Goal: Task Accomplishment & Management: Use online tool/utility

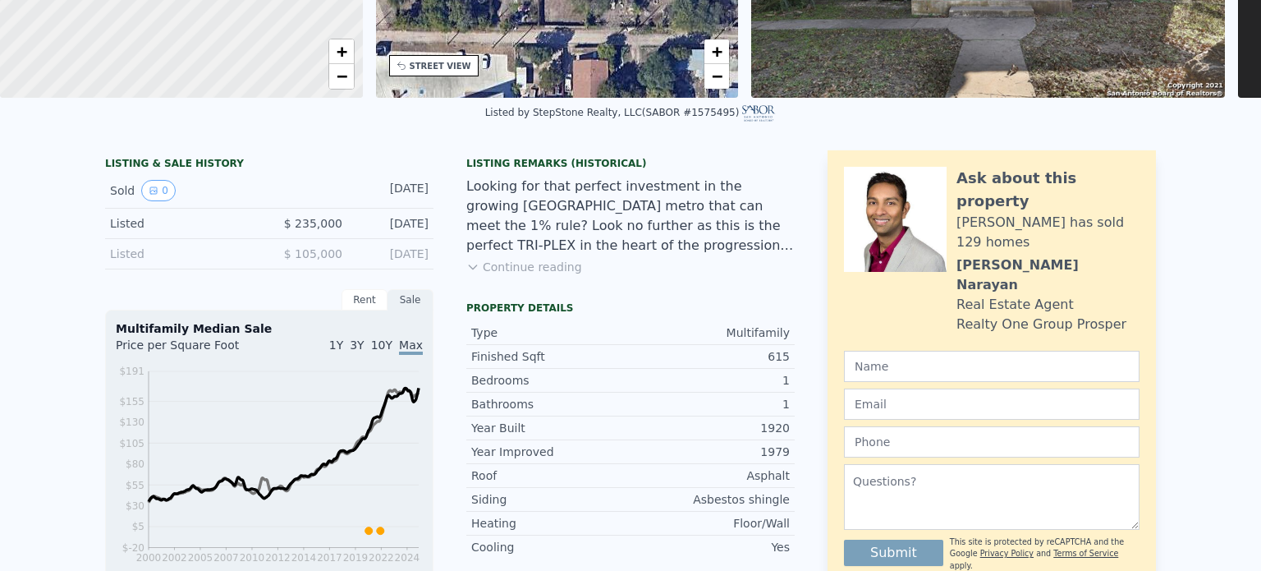
scroll to position [6, 0]
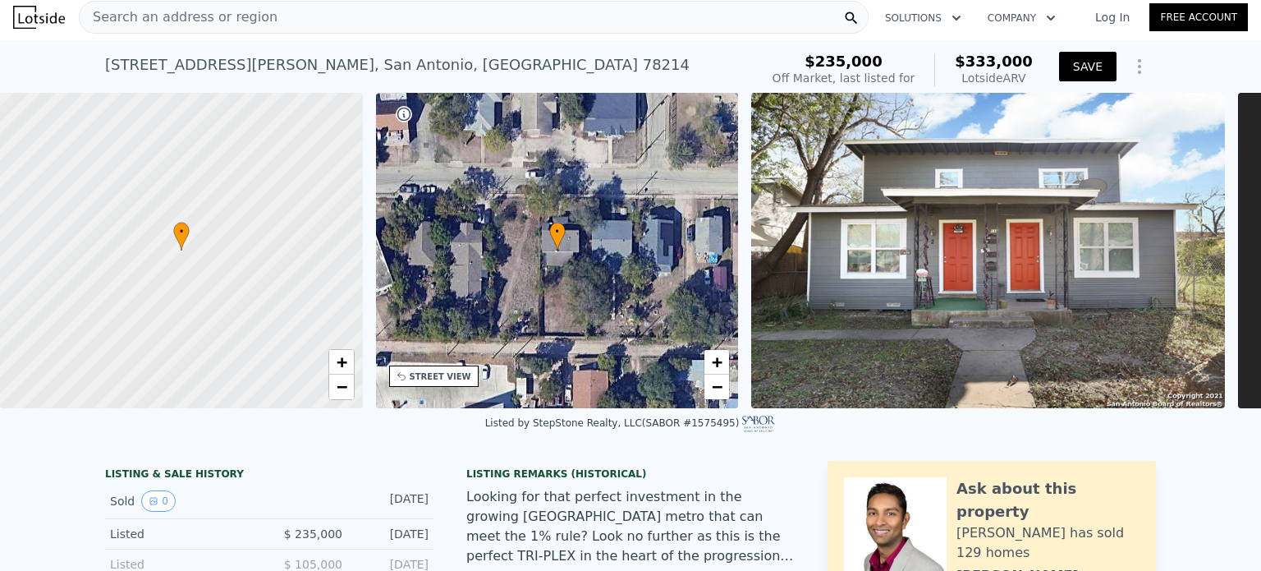
click at [1088, 66] on button "SAVE" at bounding box center [1087, 67] width 57 height 30
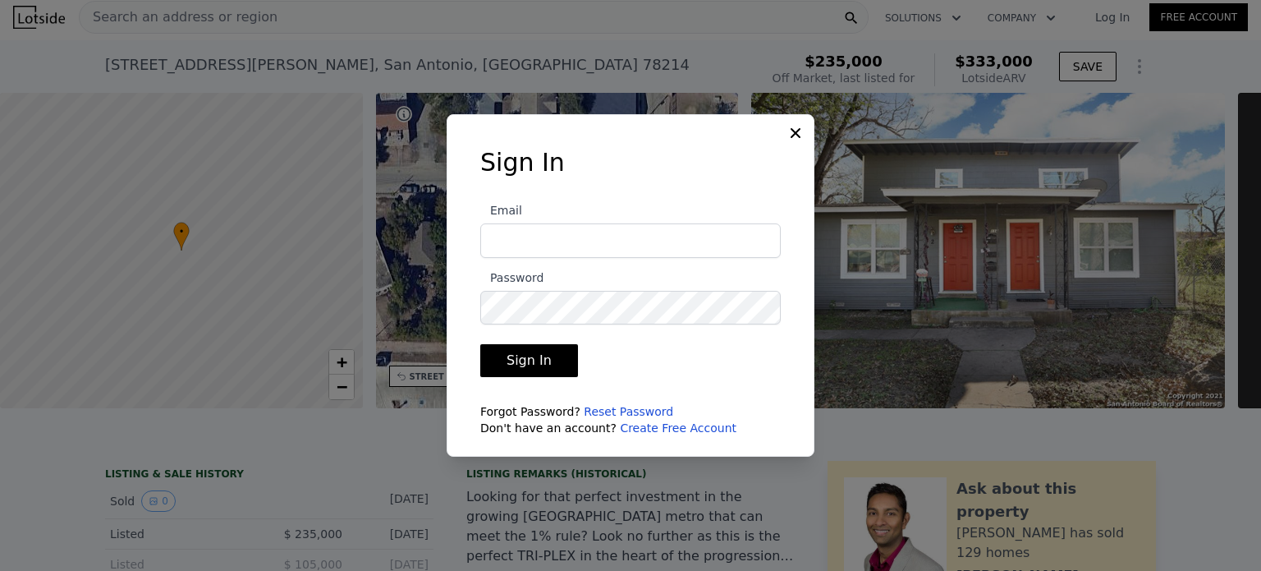
type input "ericbfair@gmail.com"
click at [530, 360] on button "Sign In" at bounding box center [529, 360] width 98 height 33
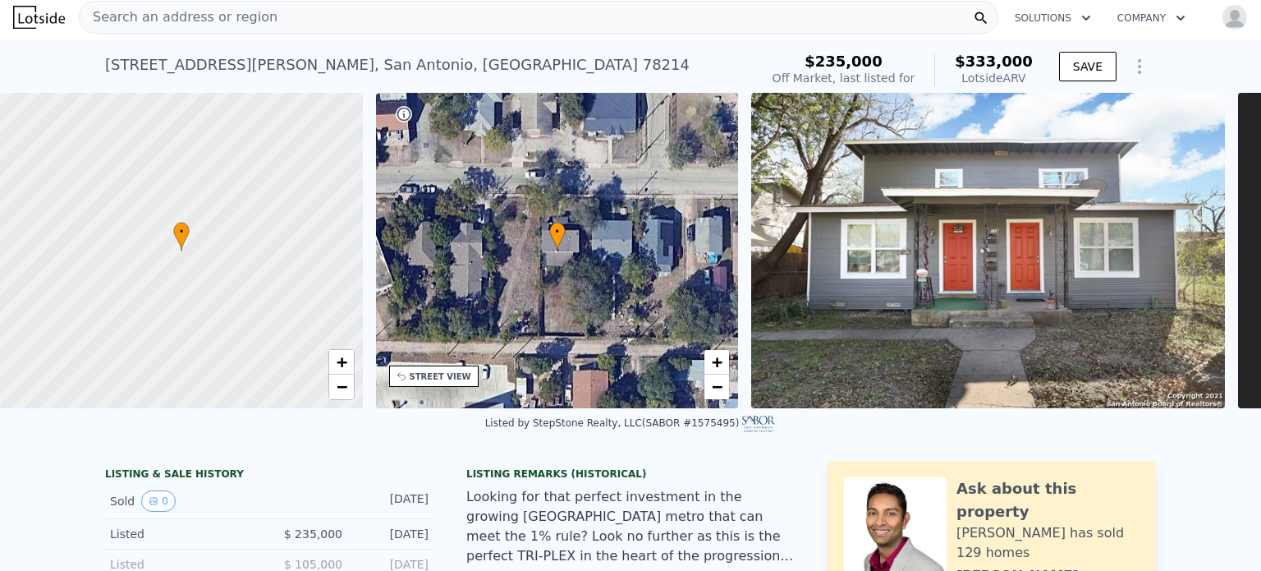
click at [1133, 70] on icon "Show Options" at bounding box center [1140, 67] width 20 height 20
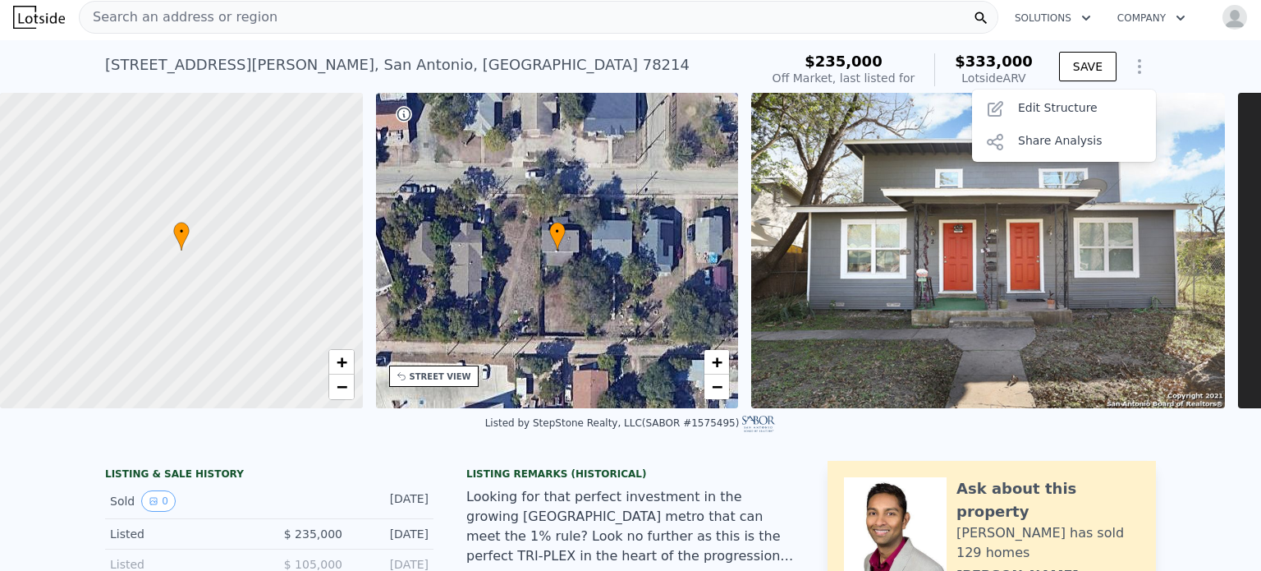
click at [1172, 59] on div "118 Compton Ave , San Antonio , TX 78214 No sales on record (~ARV $333k ) $235,…" at bounding box center [630, 66] width 1261 height 53
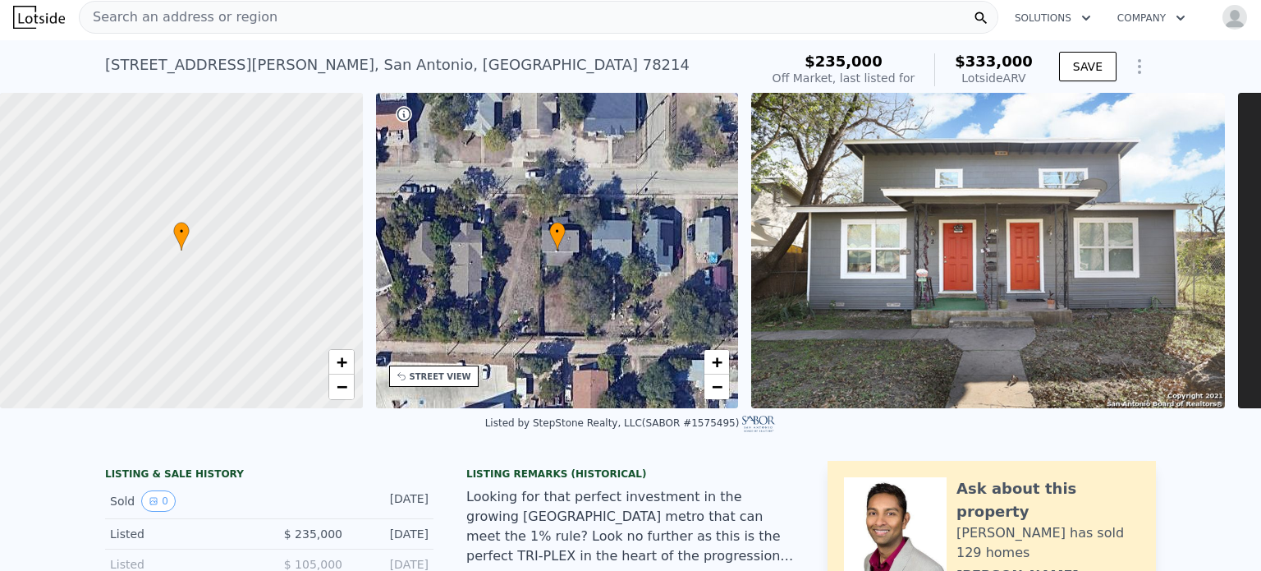
click at [1130, 68] on icon "Show Options" at bounding box center [1140, 67] width 20 height 20
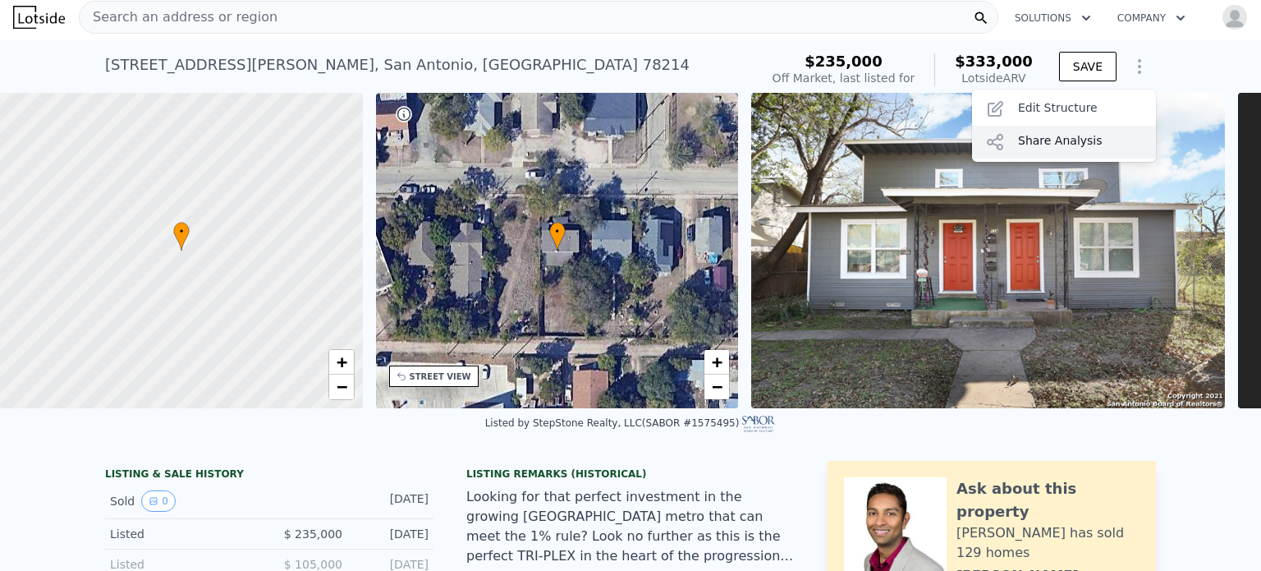
click at [1058, 147] on div "Share Analysis" at bounding box center [1064, 142] width 184 height 33
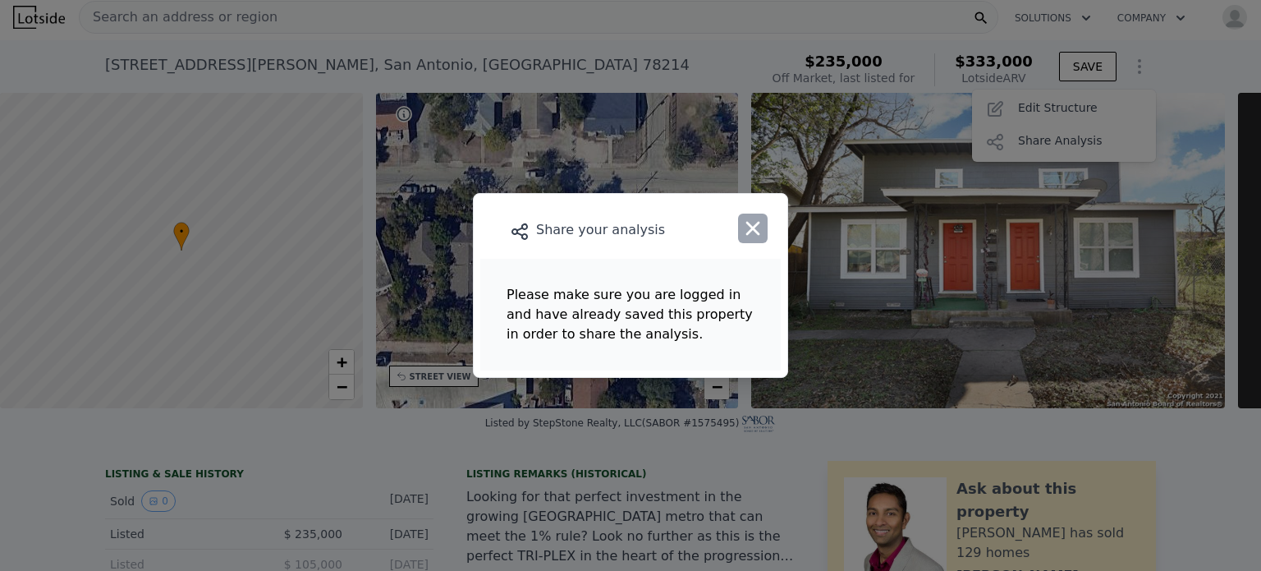
click at [754, 233] on icon "button" at bounding box center [752, 228] width 23 height 23
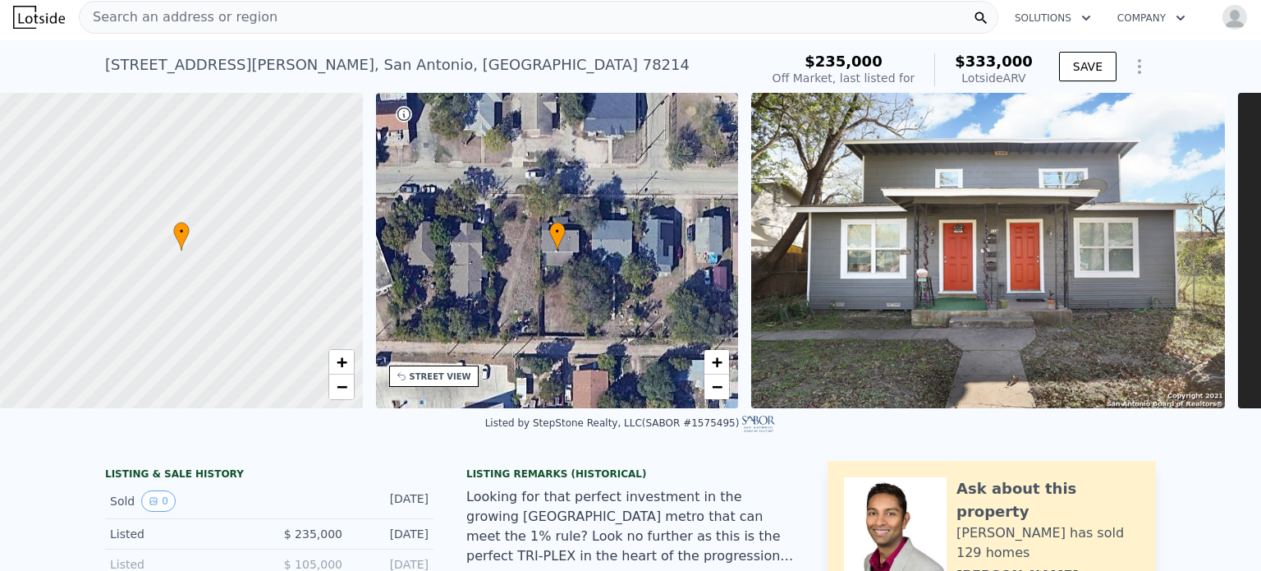
click at [1225, 9] on img "button" at bounding box center [1235, 17] width 26 height 26
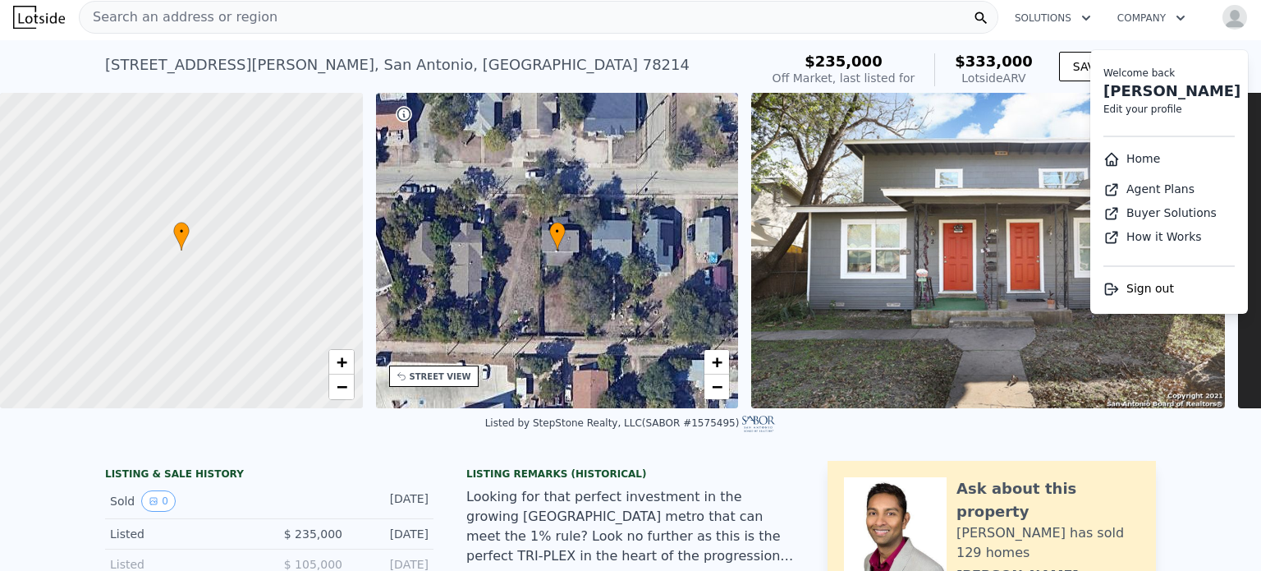
click at [1176, 39] on nav "Search an address or region Solutions Company Open main menu Open user menu Wel…" at bounding box center [630, 17] width 1261 height 46
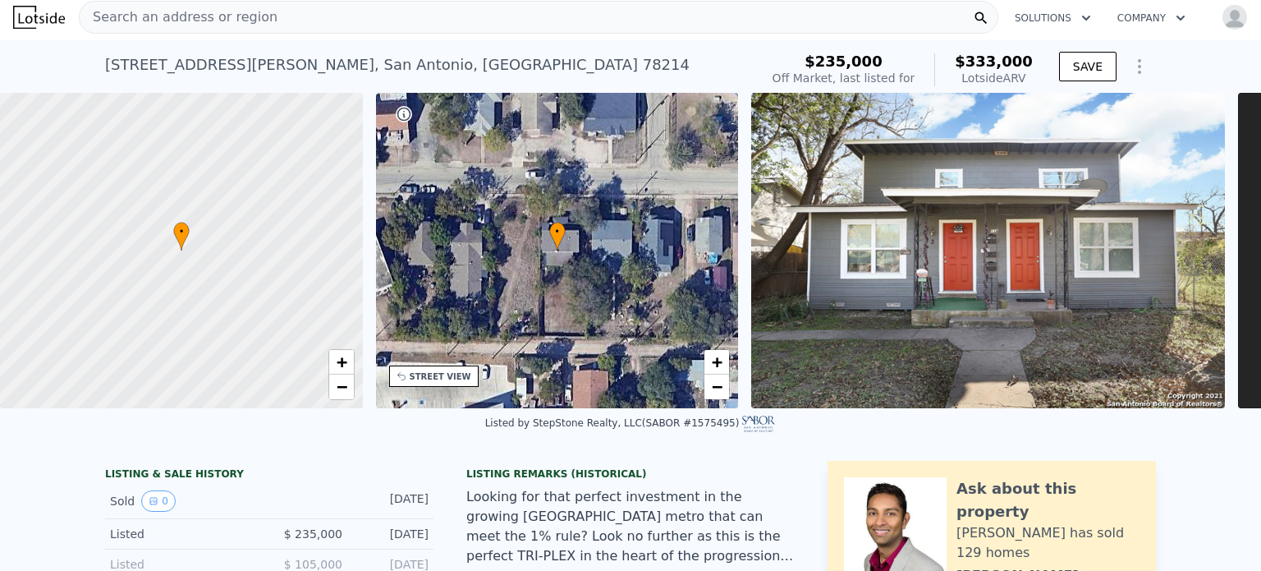
click at [1130, 64] on icon "Show Options" at bounding box center [1140, 67] width 20 height 20
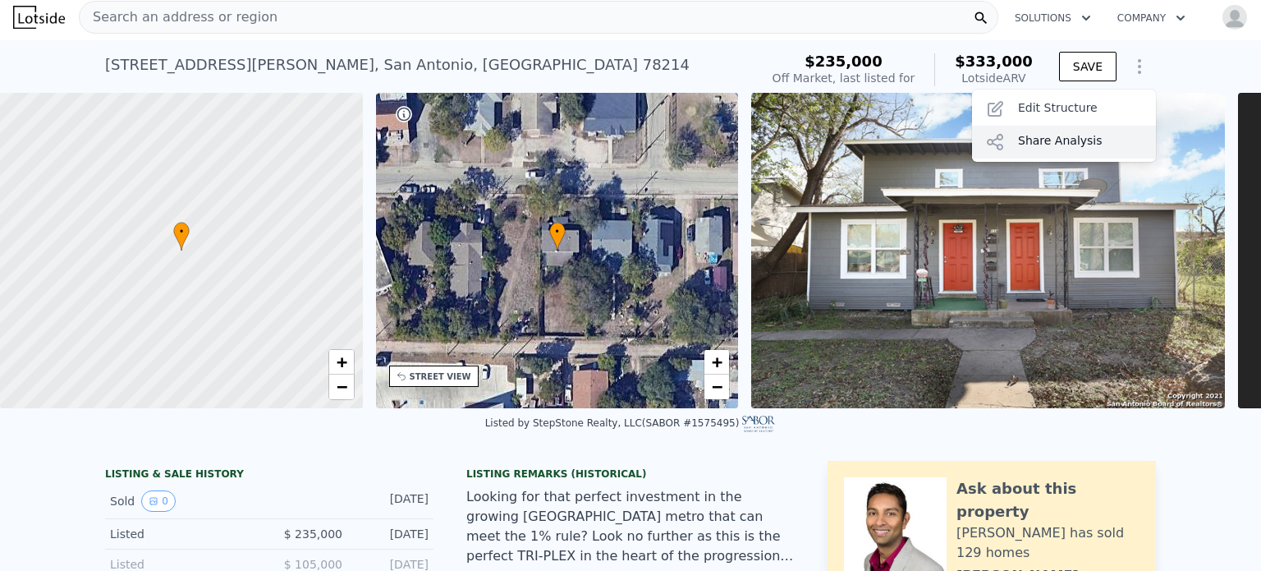
click at [1067, 134] on div "Share Analysis" at bounding box center [1064, 142] width 184 height 33
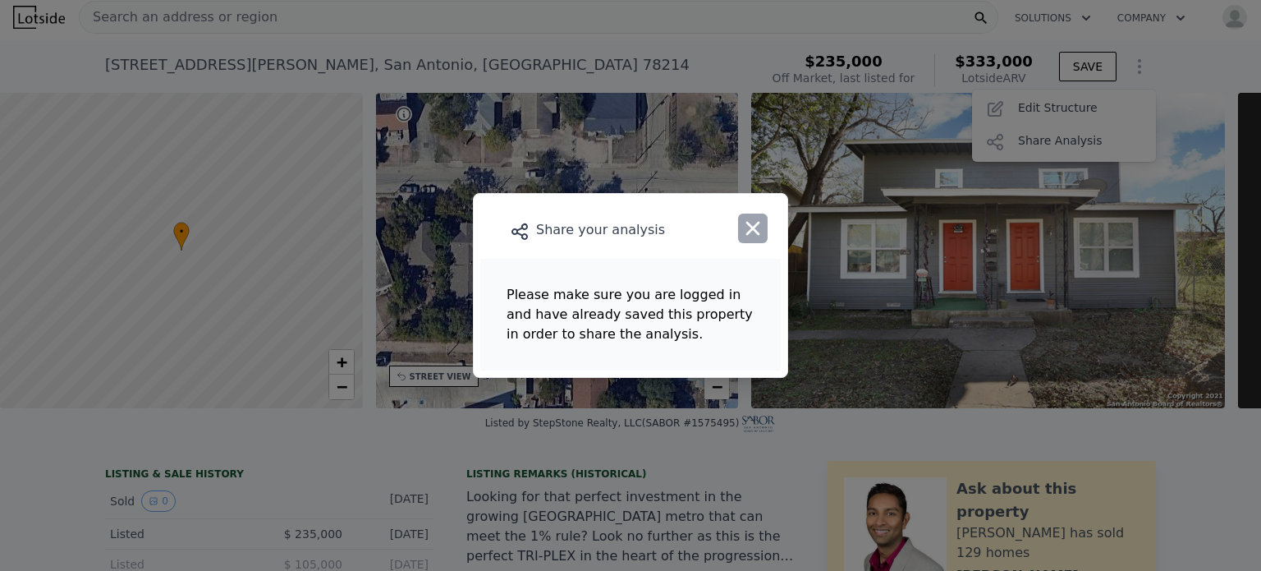
click at [759, 231] on icon "button" at bounding box center [752, 228] width 23 height 23
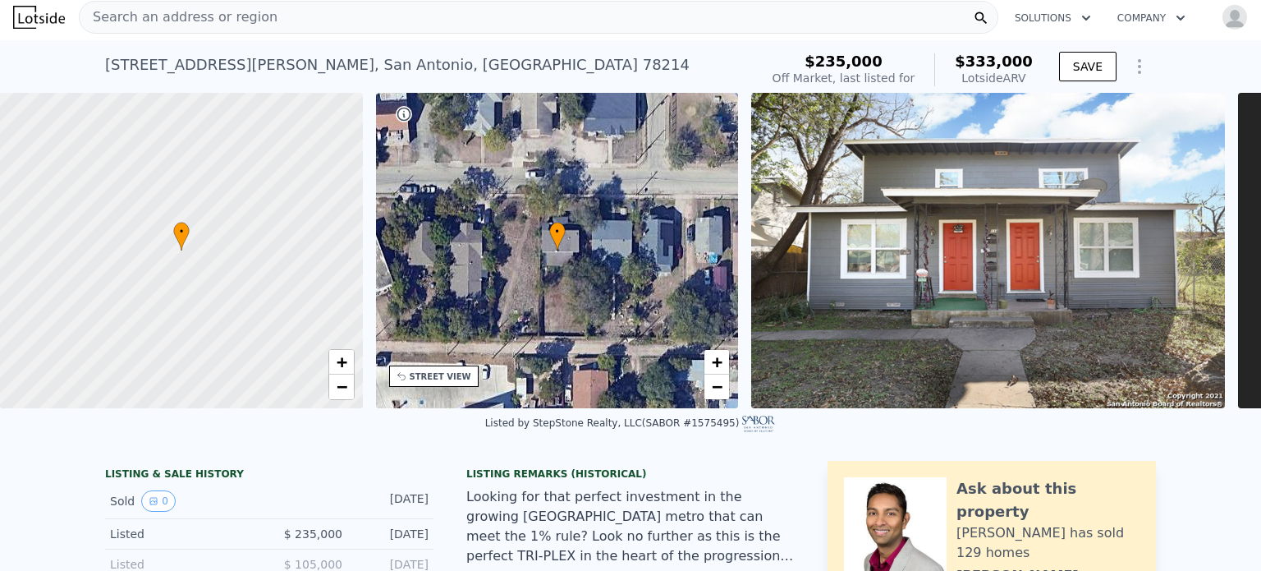
click at [1222, 18] on img "button" at bounding box center [1235, 17] width 26 height 26
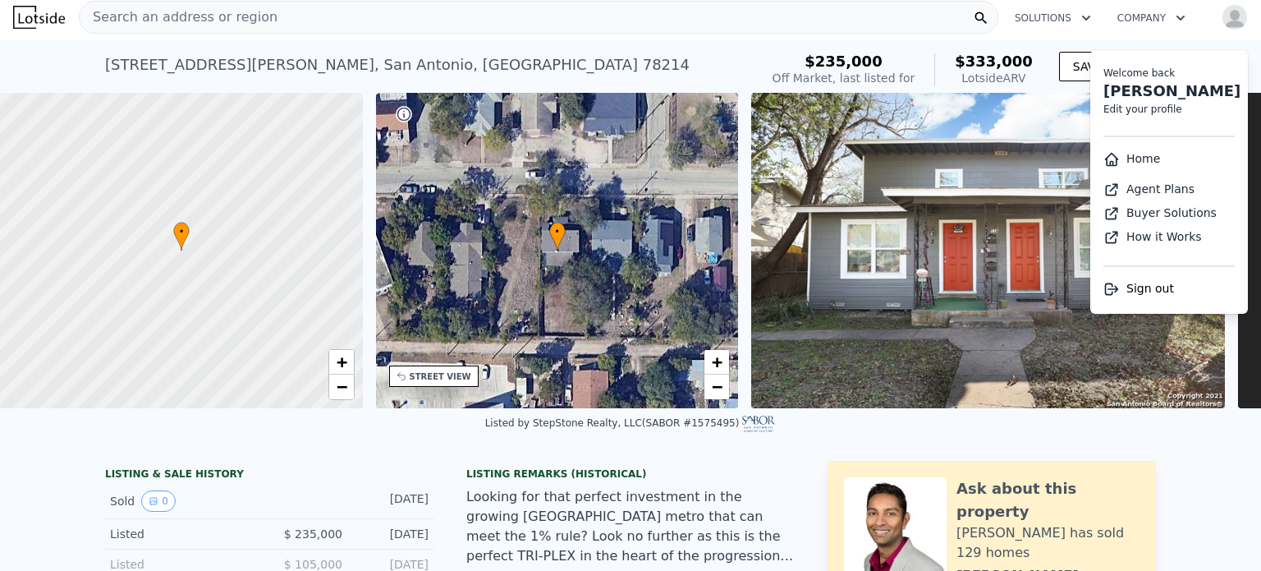
click at [1126, 289] on span "Sign out" at bounding box center [1150, 288] width 48 height 13
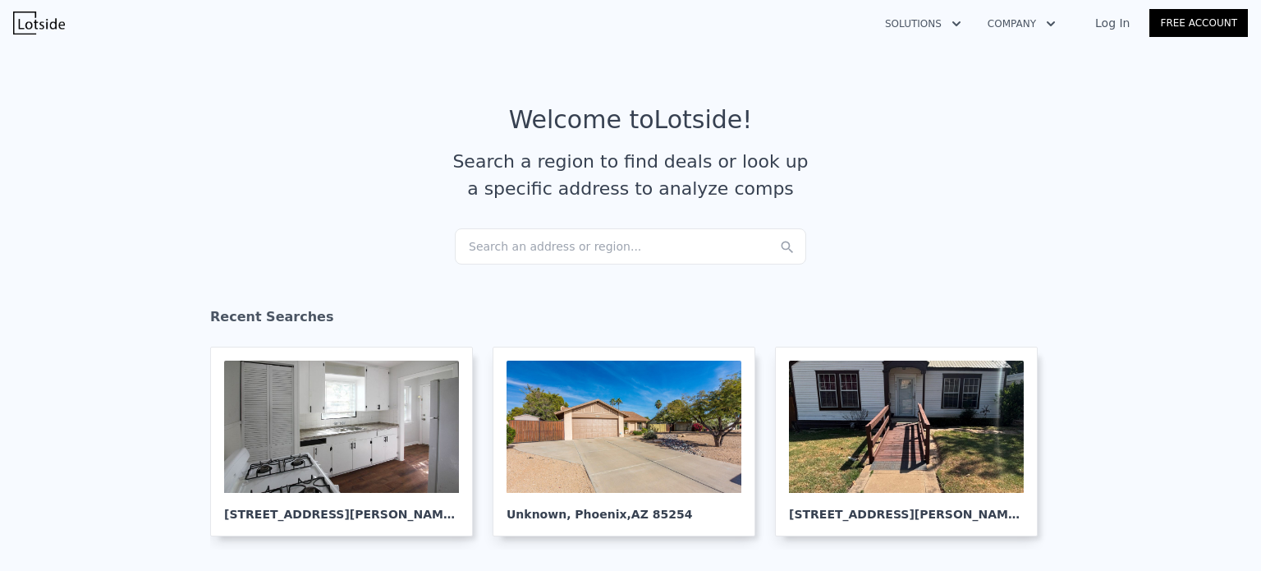
click at [1117, 20] on link "Log In" at bounding box center [1112, 23] width 74 height 16
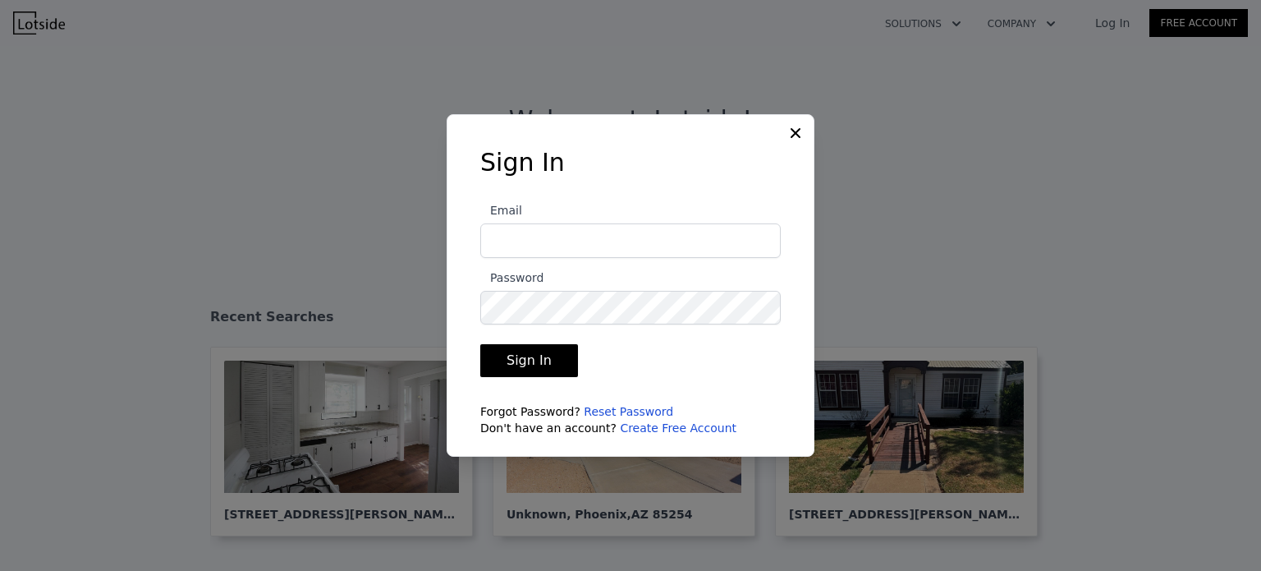
type input "ericbfair@gmail.com"
click at [546, 349] on button "Sign In" at bounding box center [529, 360] width 98 height 33
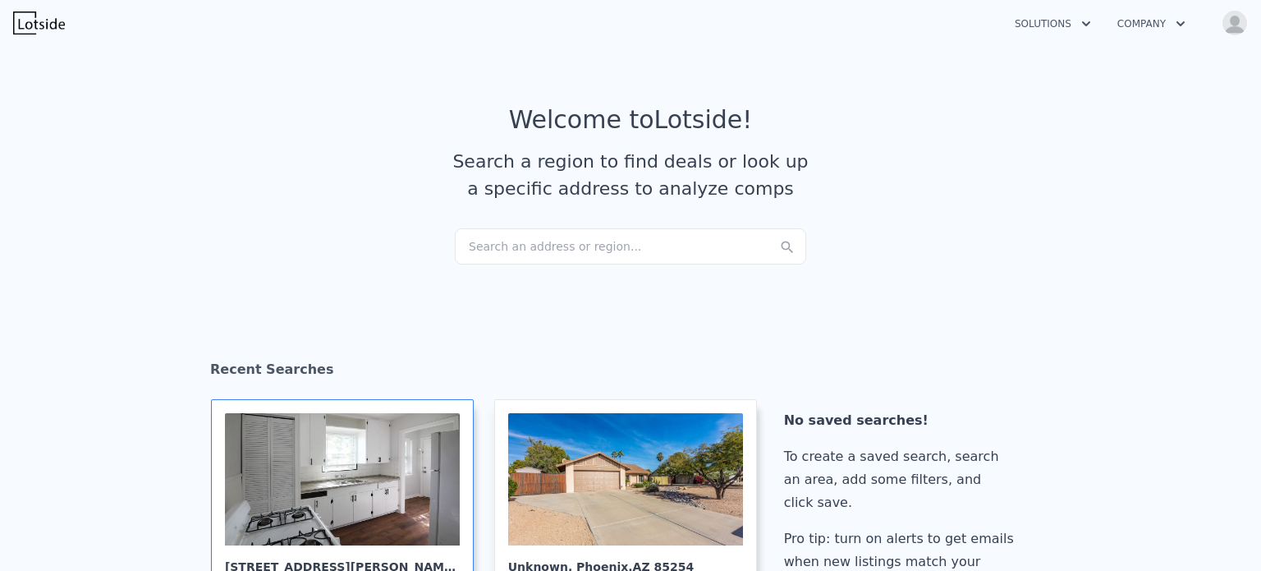
click at [414, 448] on div at bounding box center [342, 479] width 235 height 132
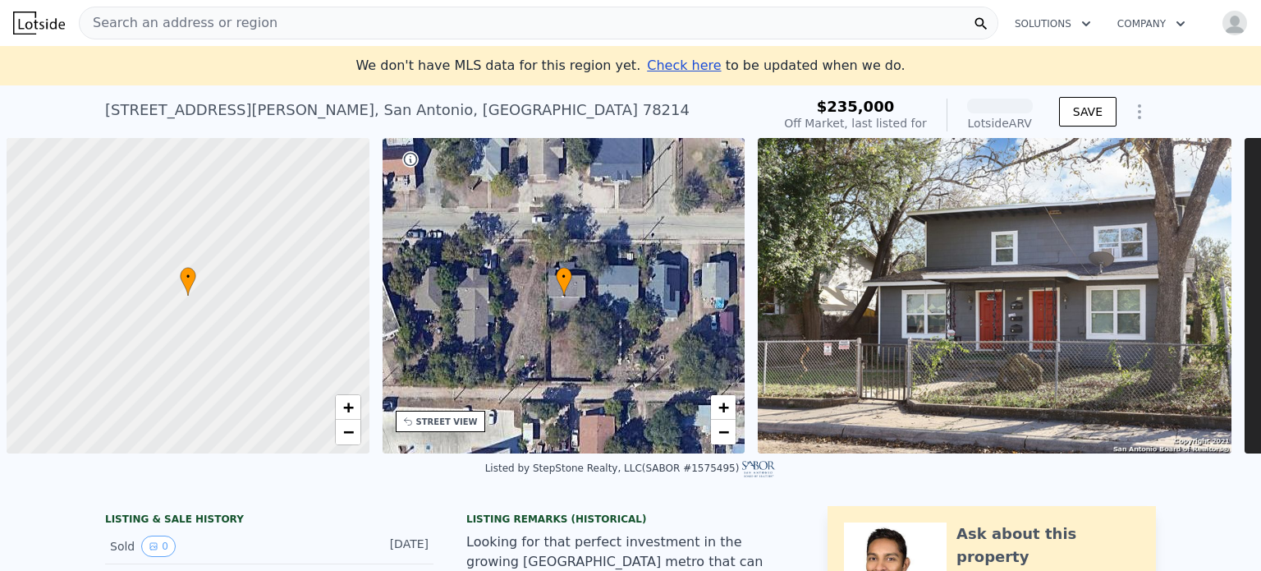
scroll to position [0, 7]
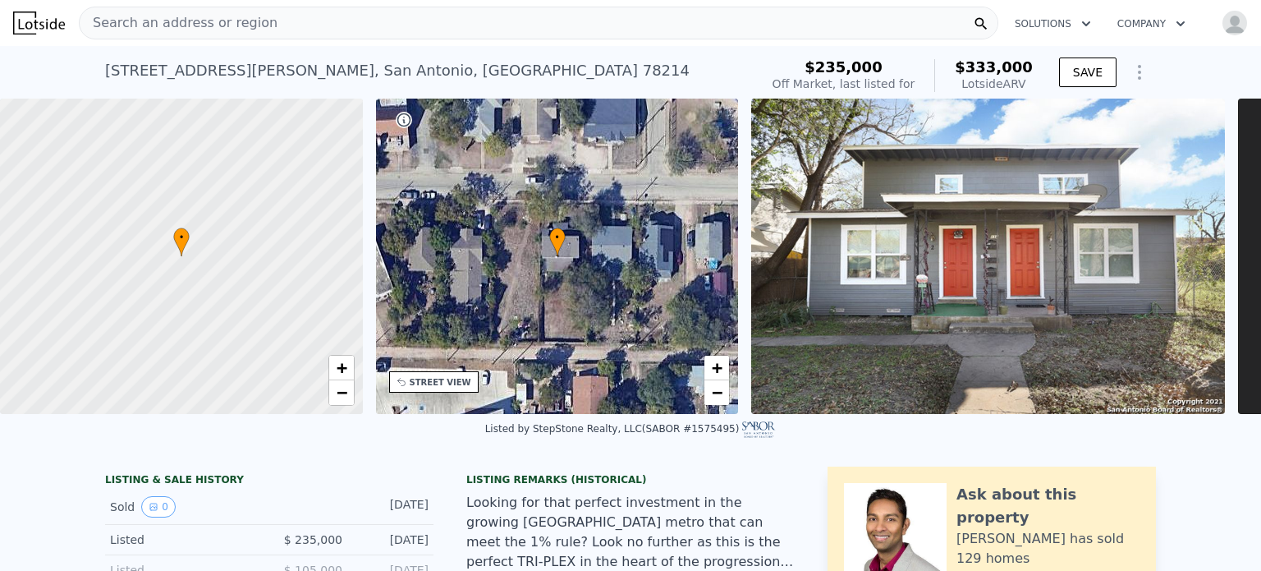
click at [1131, 74] on icon "Show Options" at bounding box center [1140, 72] width 20 height 20
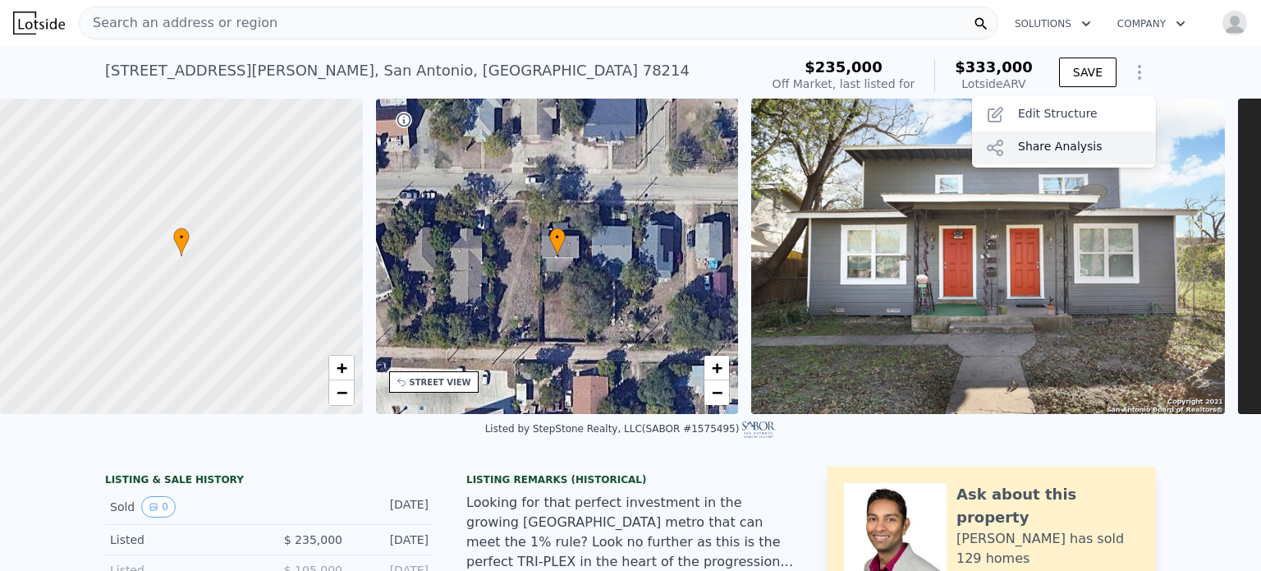
click at [1083, 140] on div "Share Analysis" at bounding box center [1064, 147] width 184 height 33
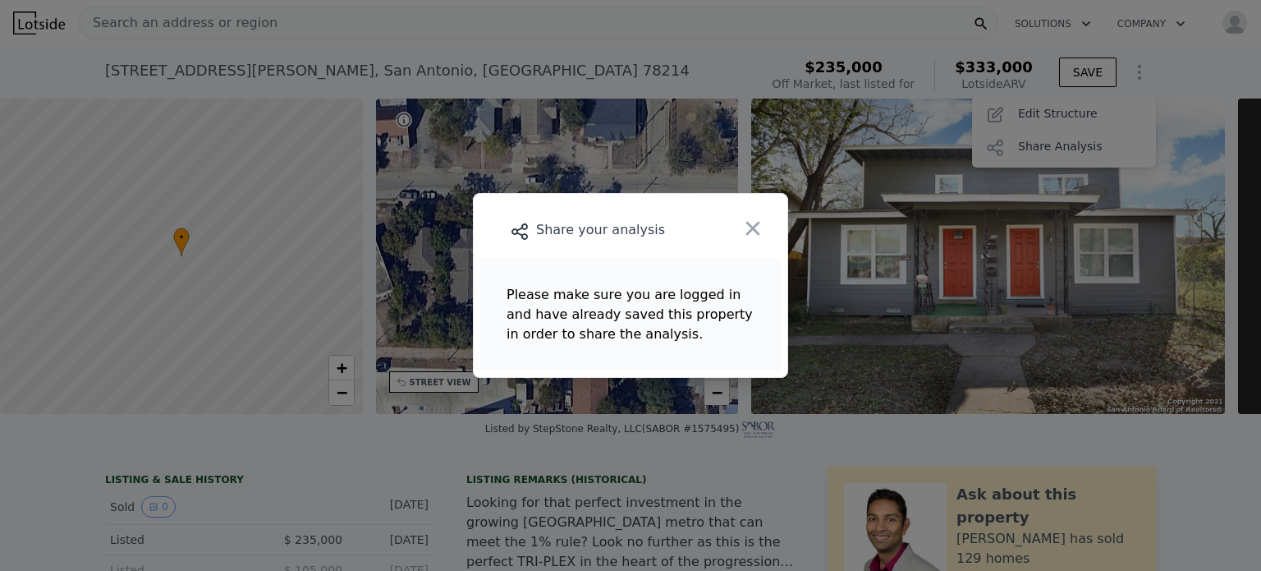
click at [753, 226] on icon "button" at bounding box center [752, 228] width 23 height 23
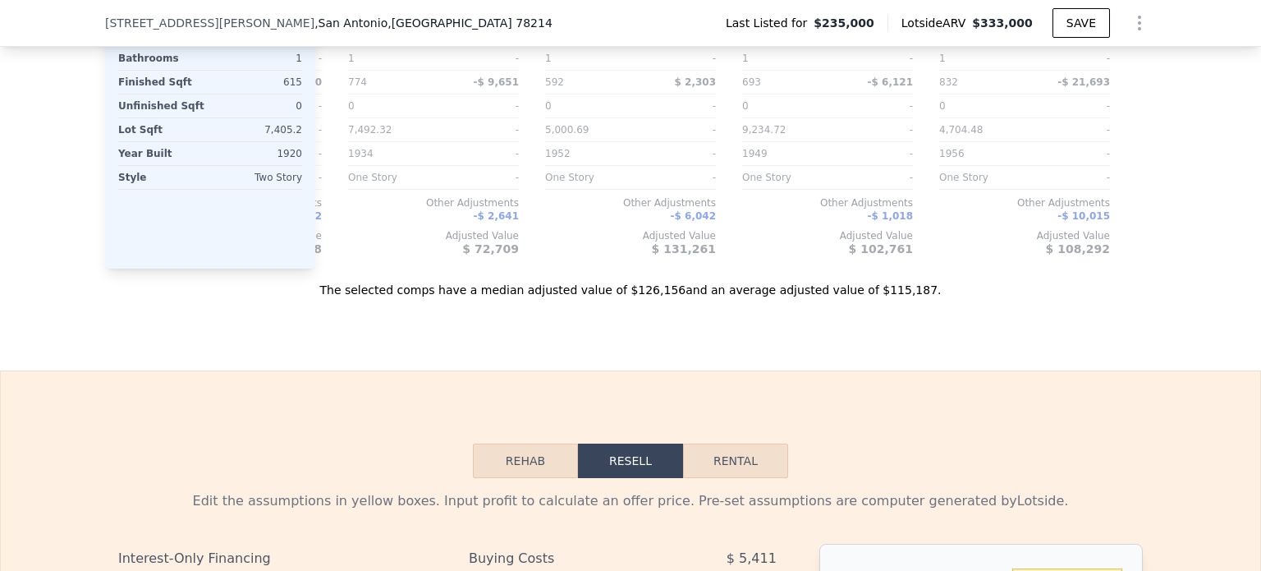
scroll to position [0, 0]
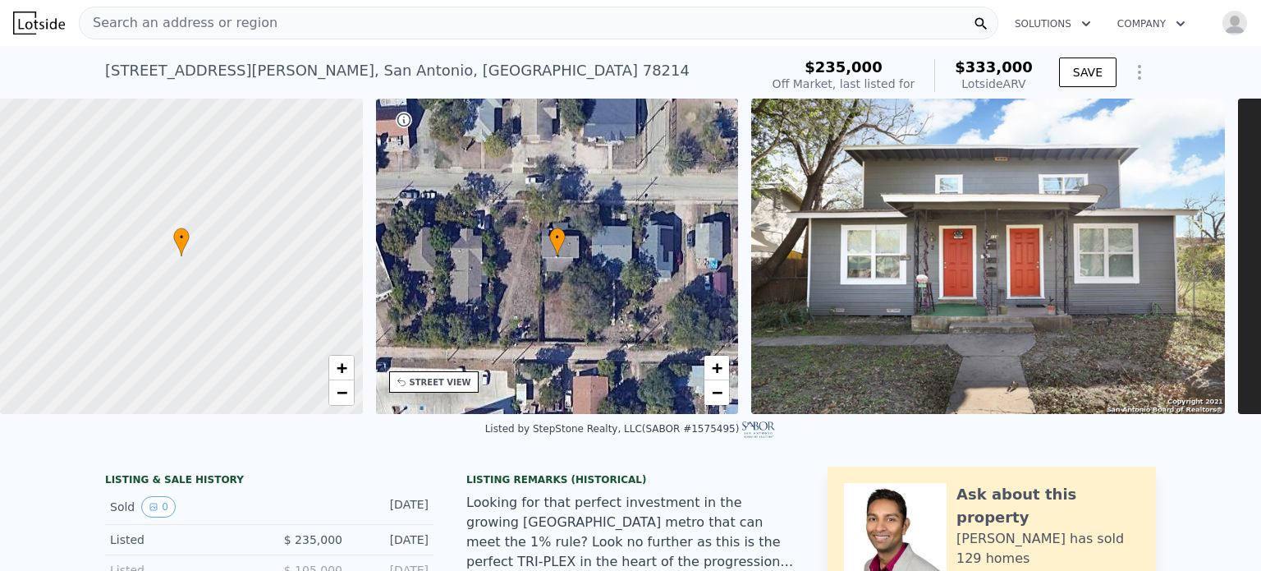
click at [1130, 75] on icon "Show Options" at bounding box center [1140, 72] width 20 height 20
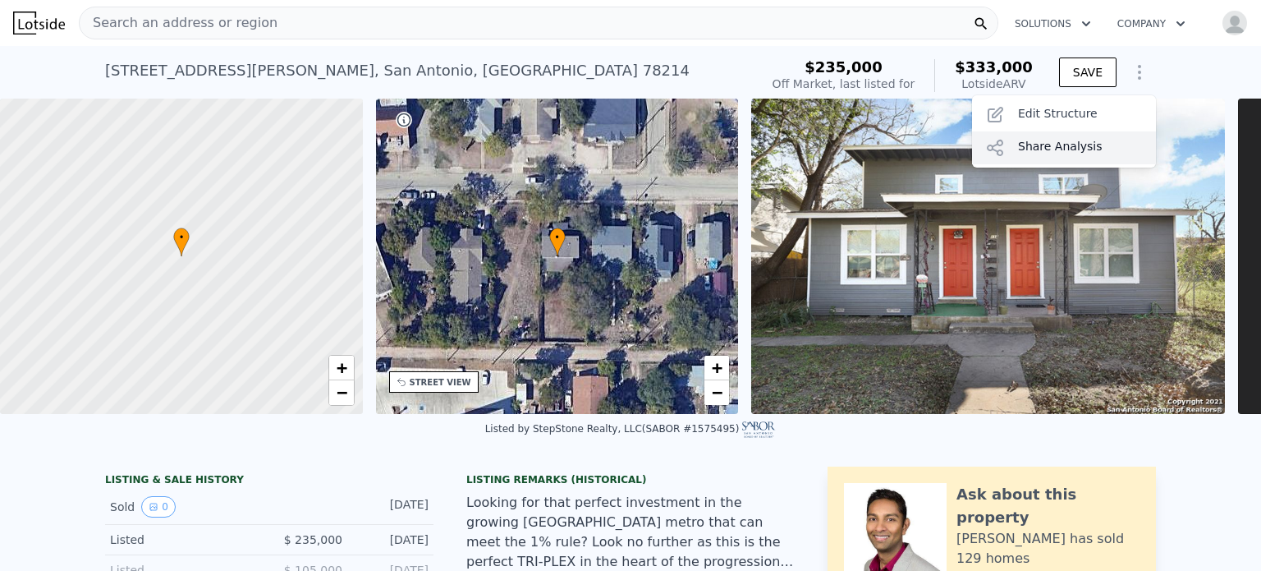
click at [1035, 145] on div "Share Analysis" at bounding box center [1064, 147] width 184 height 33
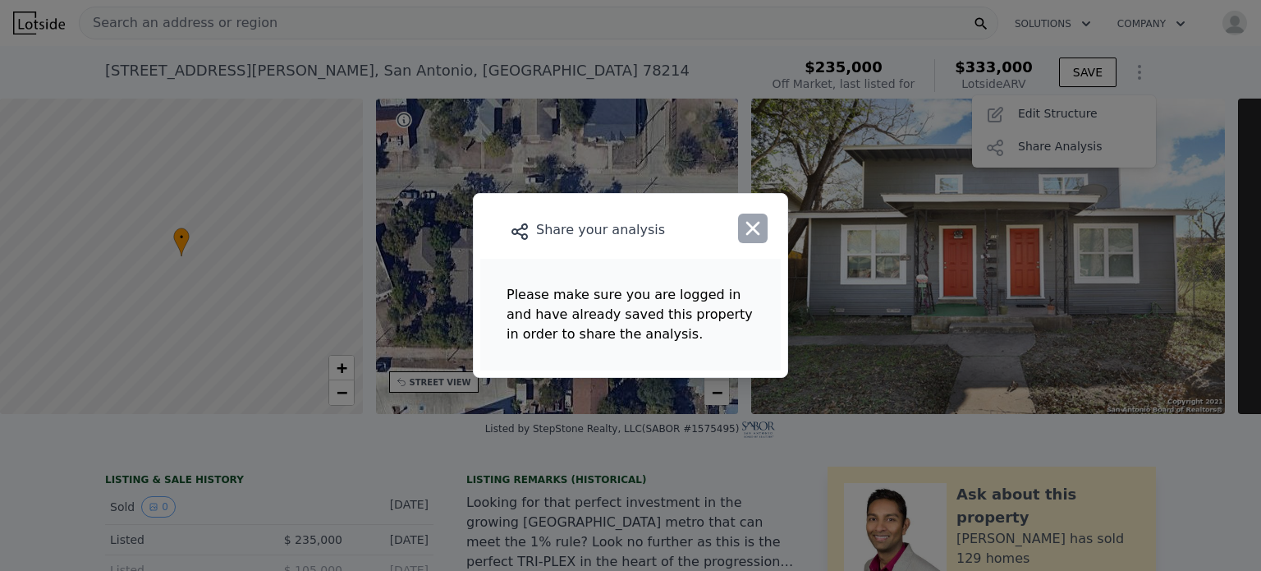
click at [759, 235] on icon "button" at bounding box center [753, 229] width 14 height 14
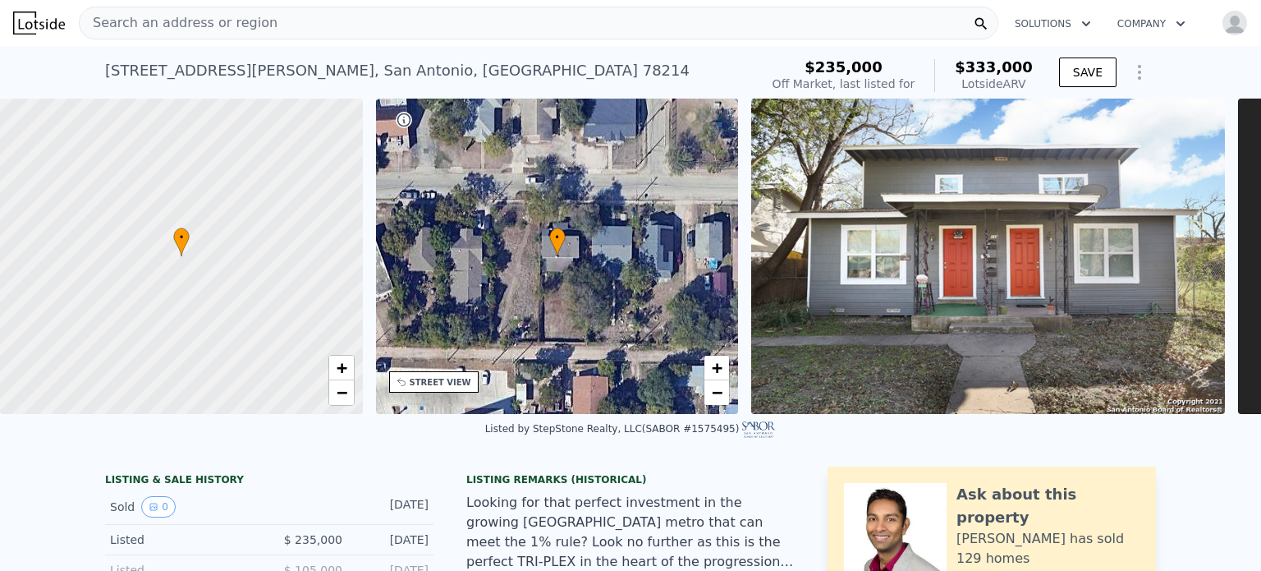
click at [1130, 72] on icon "Show Options" at bounding box center [1140, 72] width 20 height 20
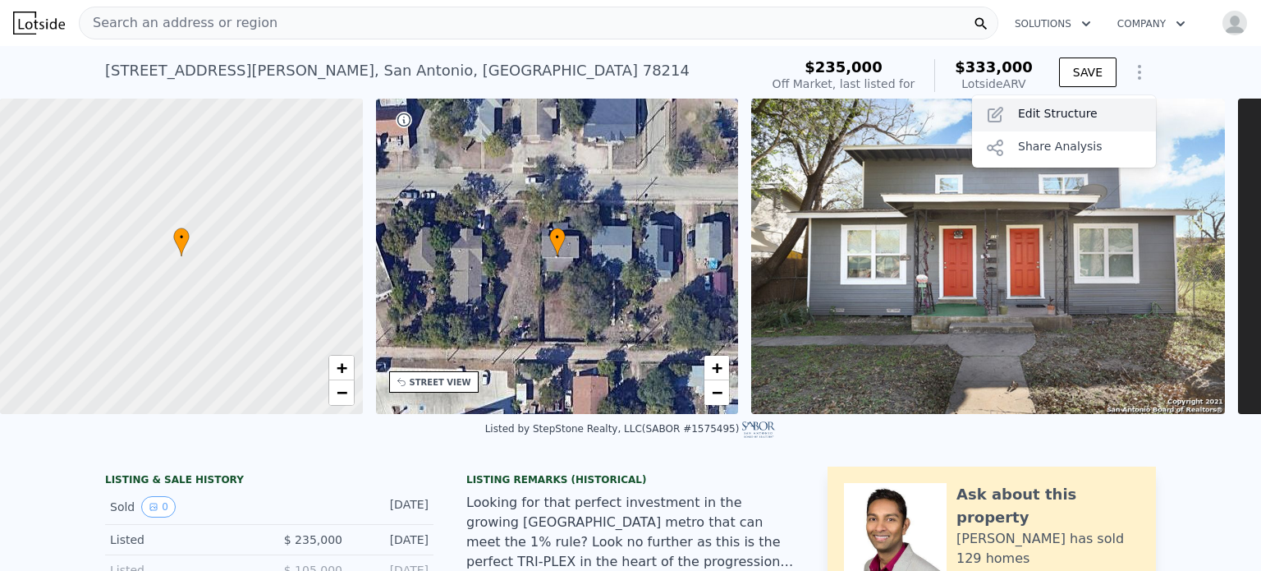
click at [1064, 118] on div "Edit Structure" at bounding box center [1064, 115] width 184 height 33
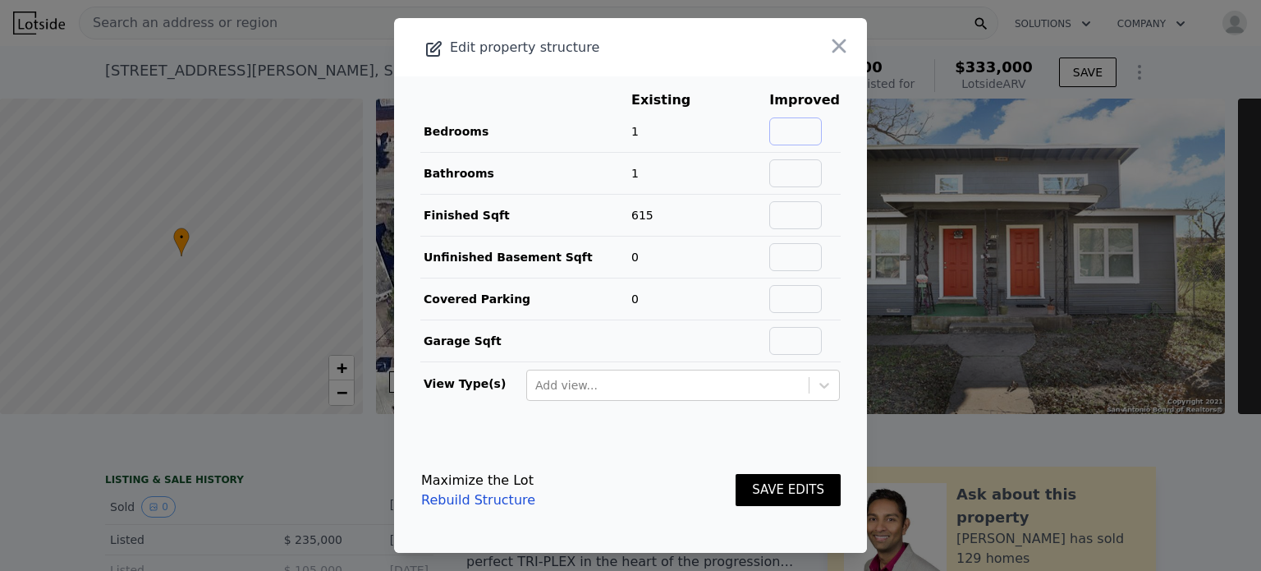
click at [791, 132] on input "text" at bounding box center [795, 131] width 53 height 28
type input "3"
click at [796, 170] on input "text" at bounding box center [795, 173] width 53 height 28
type input "3"
click at [776, 221] on input "text" at bounding box center [795, 215] width 53 height 28
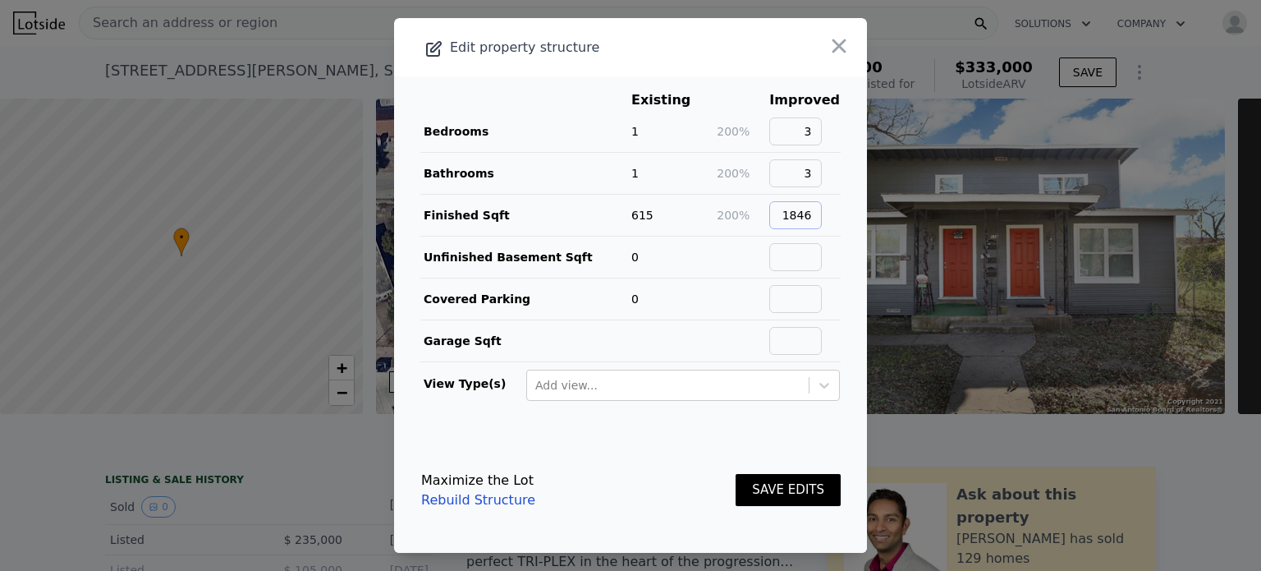
type input "1846"
click at [765, 492] on button "SAVE EDITS" at bounding box center [788, 490] width 105 height 32
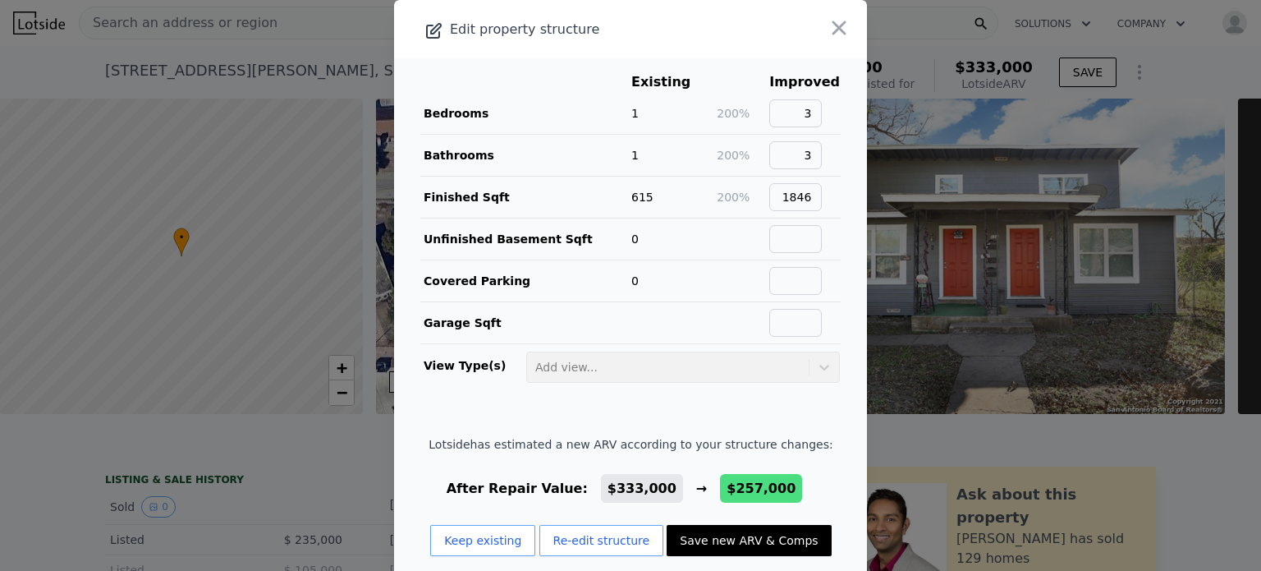
click at [719, 538] on button "Save new ARV & Comps" at bounding box center [749, 540] width 164 height 31
type input "1"
type input "4"
type input "0"
type input "1"
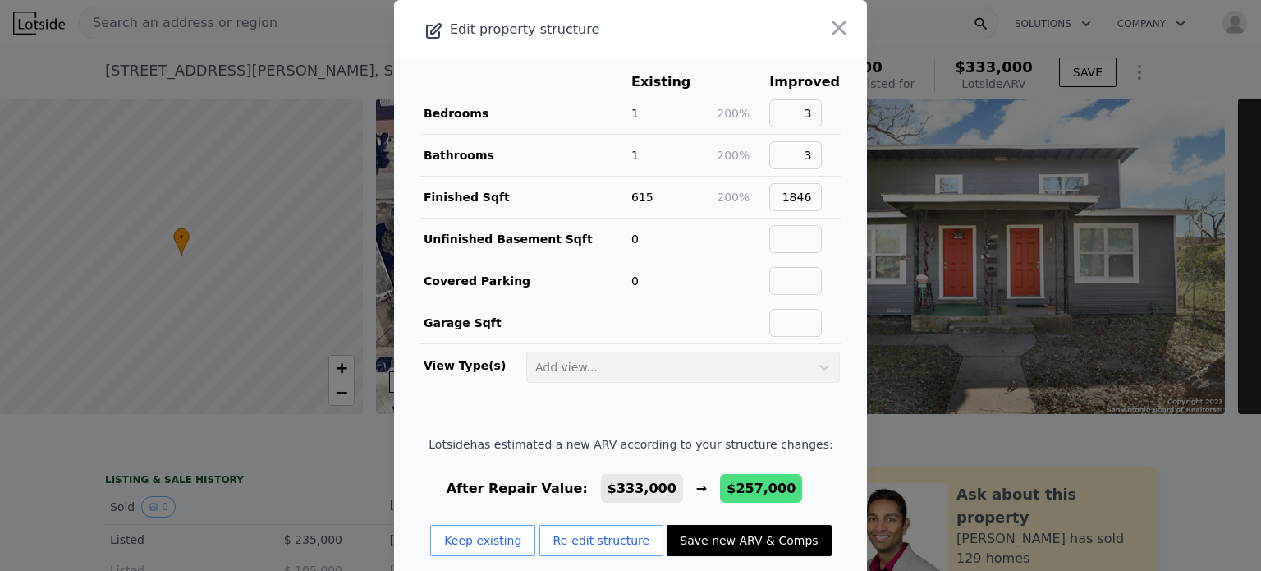
type input "1680"
type input "2444"
type input "4965.84"
type input "10071.072"
type input "$ 257,000"
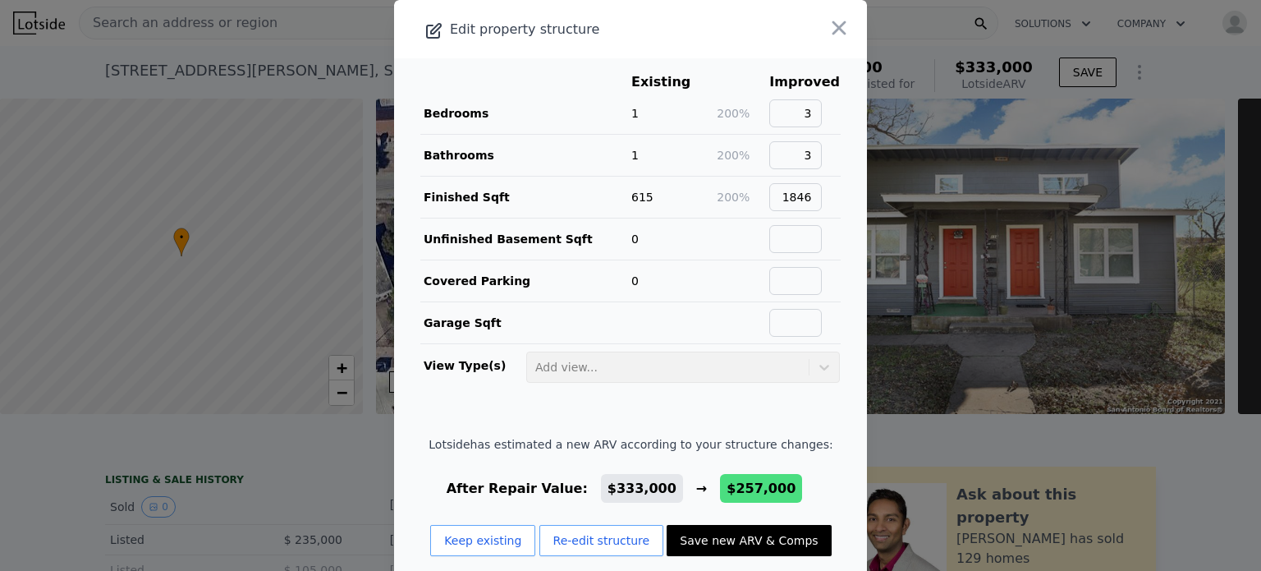
type input "-$ 24,134"
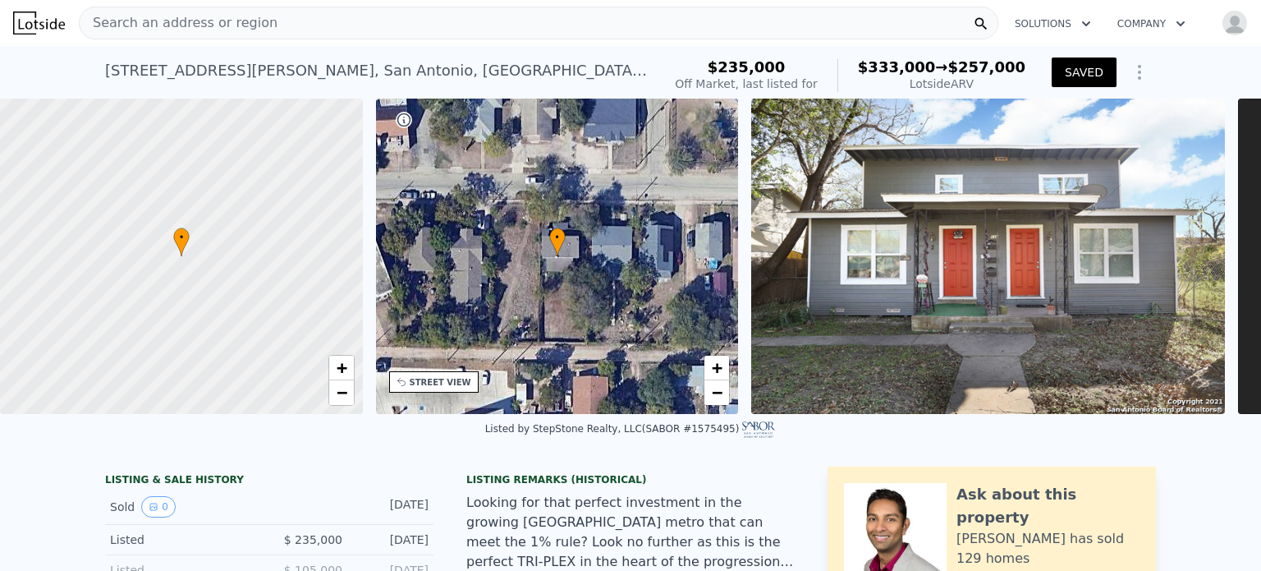
click at [1146, 89] on button "Show Options" at bounding box center [1139, 72] width 33 height 33
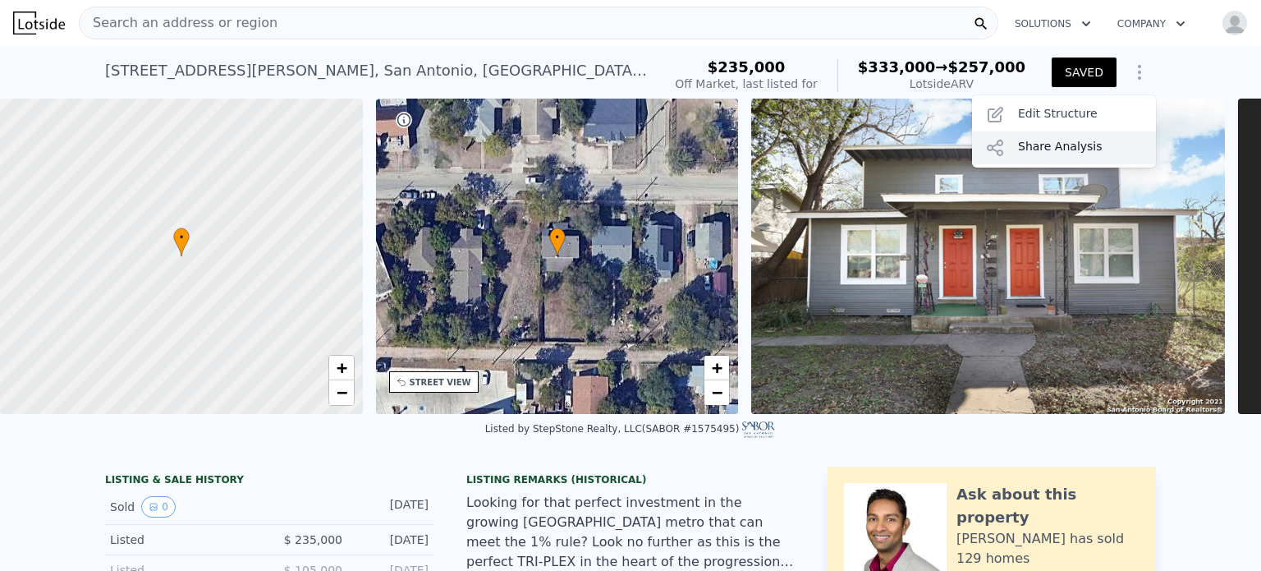
click at [1101, 160] on div "Share Analysis" at bounding box center [1064, 147] width 184 height 33
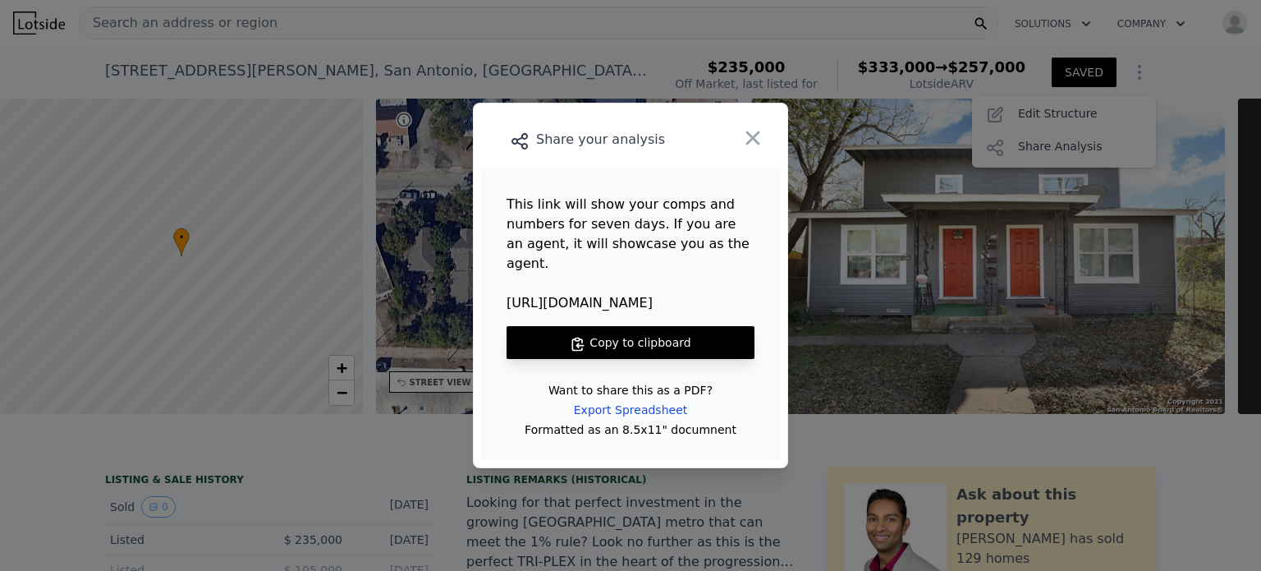
click at [657, 331] on button "Copy to clipboard" at bounding box center [631, 342] width 248 height 33
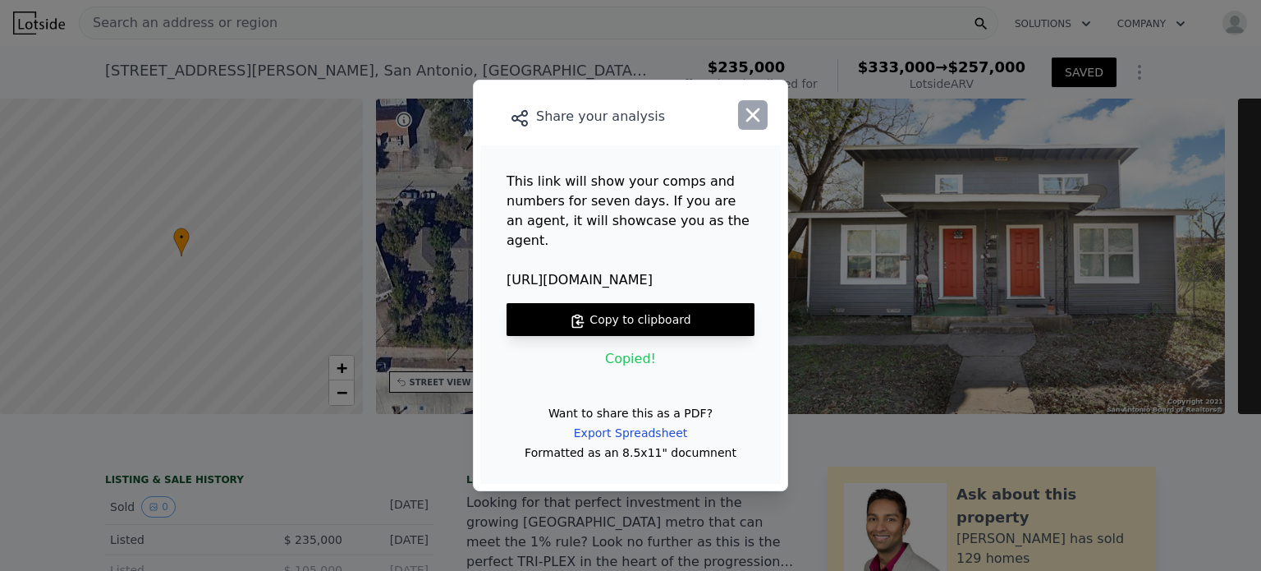
click at [760, 126] on icon "button" at bounding box center [752, 114] width 23 height 23
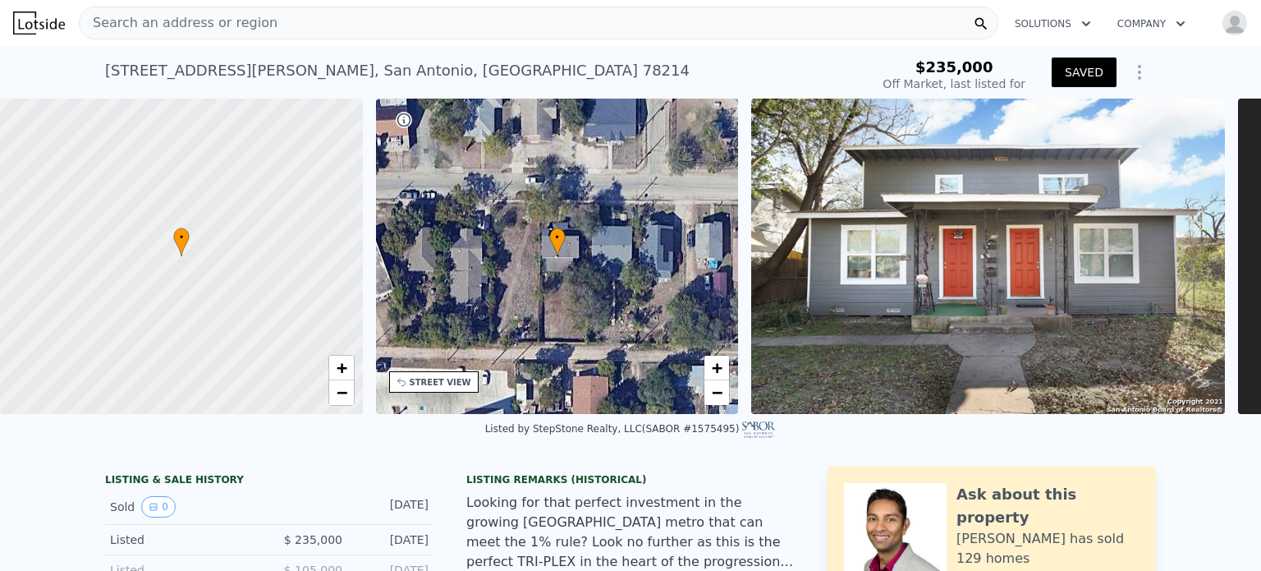
type input "10062.36"
